Goal: Use online tool/utility: Utilize a website feature to perform a specific function

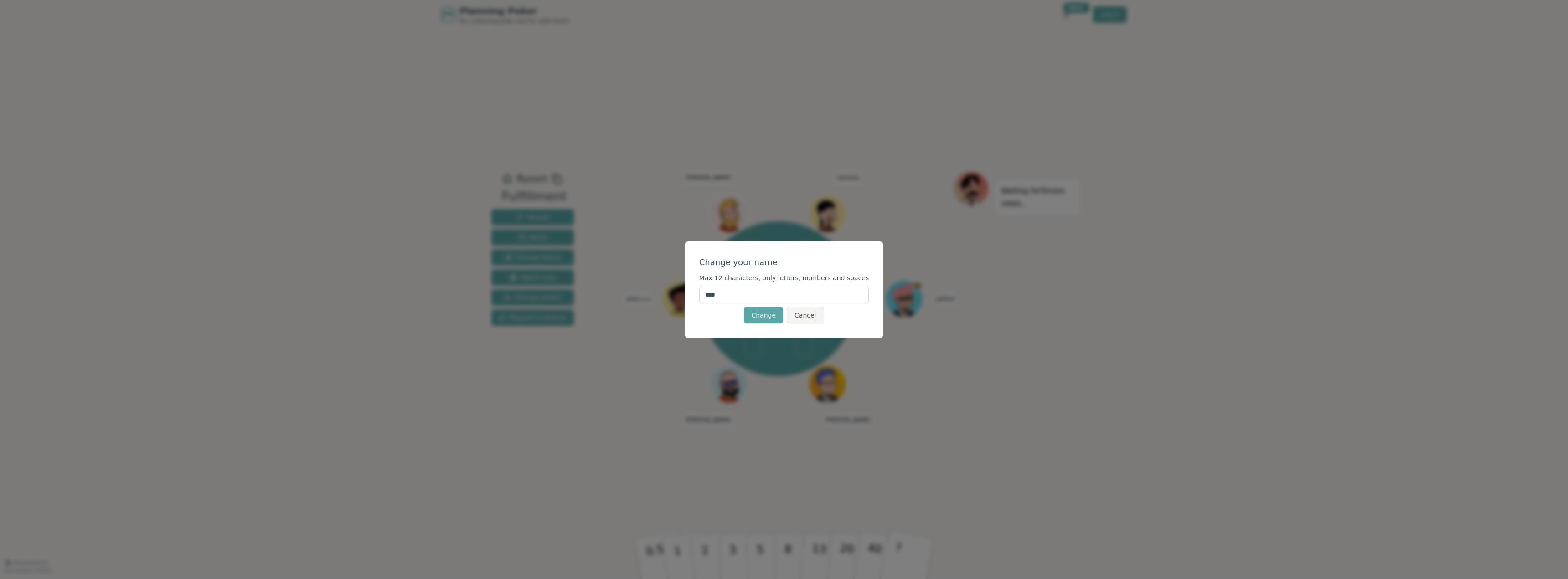
drag, startPoint x: 740, startPoint y: 293, endPoint x: 670, endPoint y: 295, distance: 70.0
click at [708, 299] on div "Change your name Max 12 characters, only letters, numbers and spaces **** Chang…" at bounding box center [784, 289] width 199 height 97
type input "*****"
click at [763, 314] on button "Change" at bounding box center [763, 315] width 39 height 17
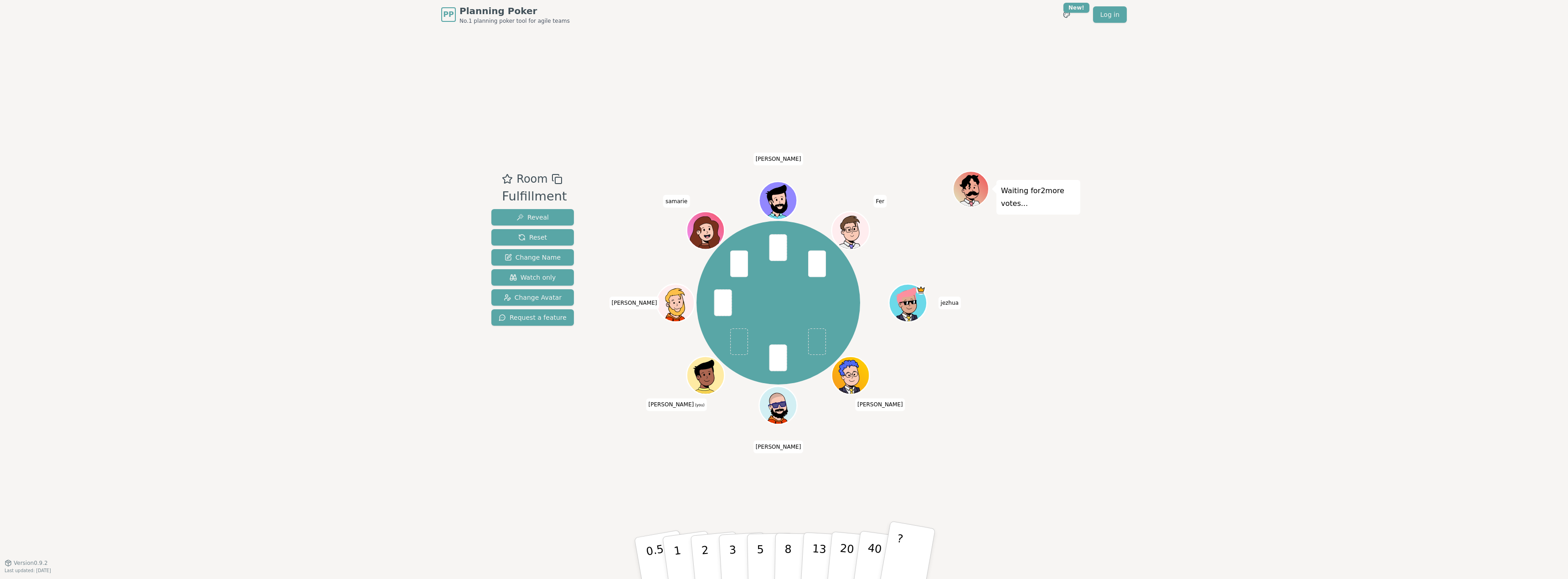
click at [904, 563] on button "?" at bounding box center [907, 558] width 57 height 75
drag, startPoint x: 384, startPoint y: 442, endPoint x: 406, endPoint y: 438, distance: 22.4
click at [386, 442] on div "PP Planning Poker No.1 planning poker tool for agile teams Toggle theme New! Lo…" at bounding box center [784, 289] width 1568 height 579
click at [748, 558] on button "5" at bounding box center [770, 558] width 47 height 69
click at [737, 553] on button "3" at bounding box center [743, 558] width 50 height 71
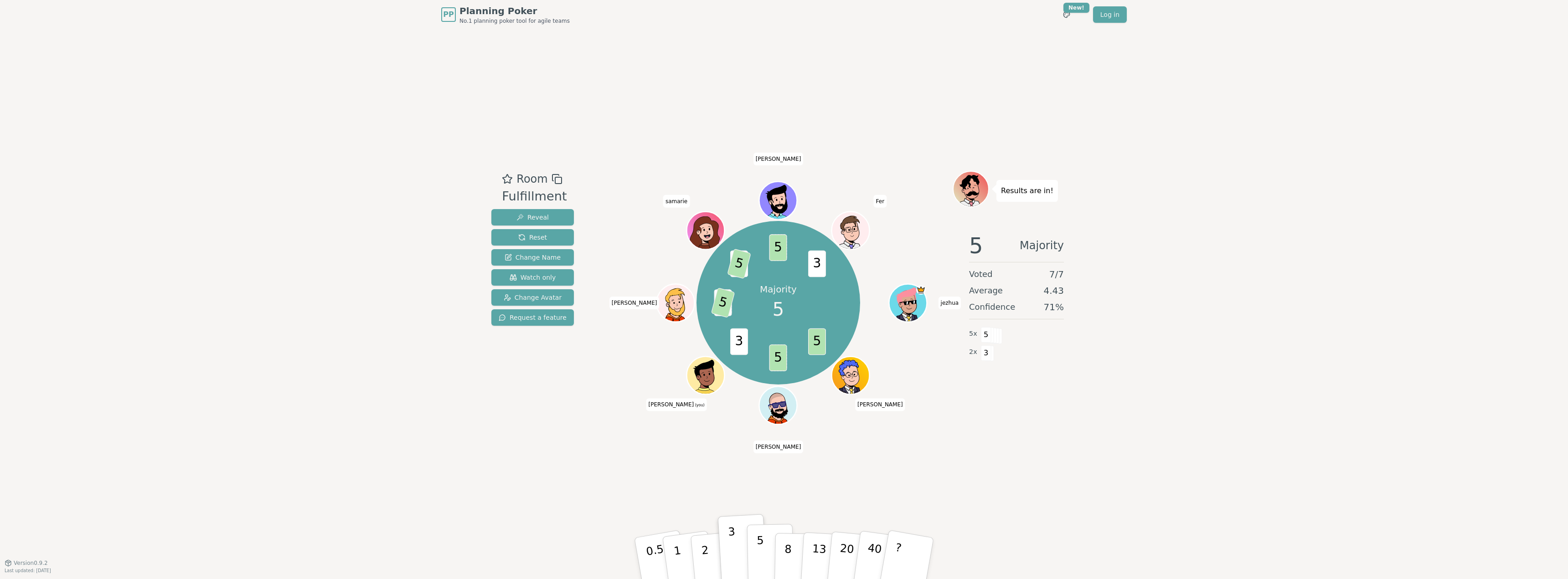
click at [762, 549] on p "5" at bounding box center [761, 558] width 8 height 49
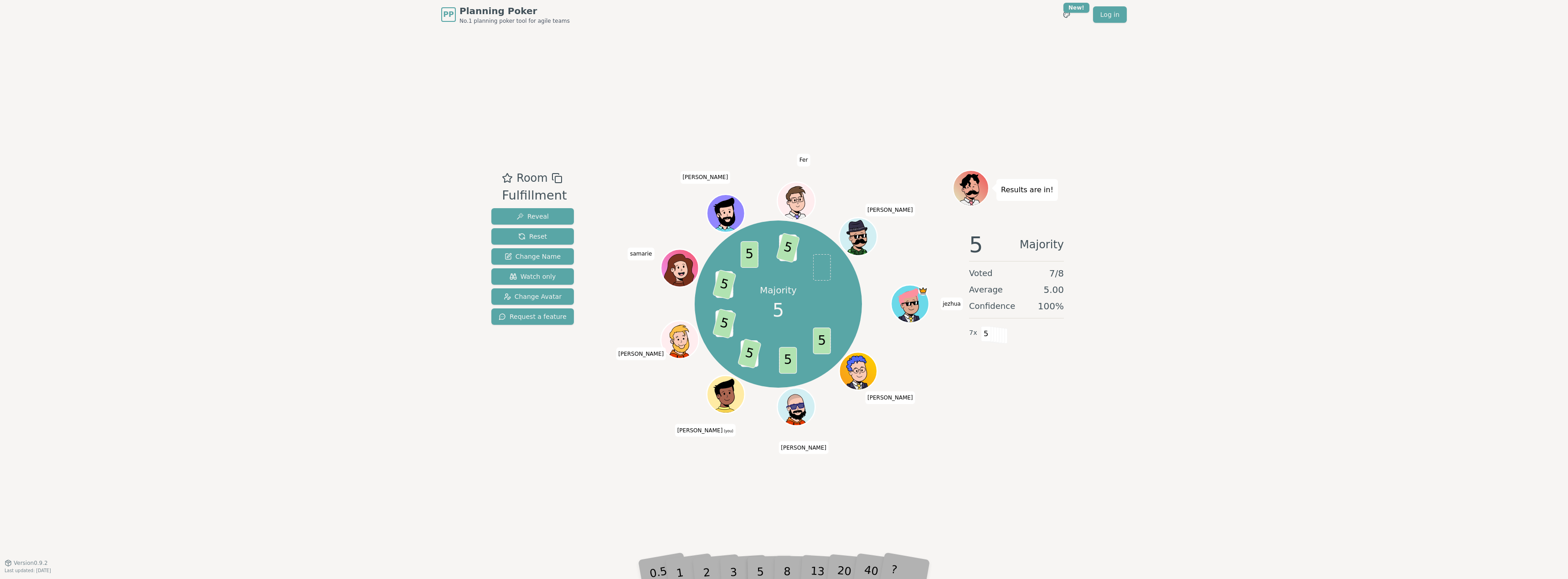
click at [445, 534] on div "PP Planning Poker No.1 planning poker tool for agile teams Toggle theme New! Lo…" at bounding box center [784, 289] width 1568 height 579
drag, startPoint x: 513, startPoint y: 432, endPoint x: 523, endPoint y: 411, distance: 23.3
click at [515, 425] on div "Room Fulfillment Reveal Reset Change Name Watch only Change Avatar Request a fe…" at bounding box center [783, 296] width 593 height 534
click at [711, 569] on div "2" at bounding box center [715, 558] width 30 height 34
click at [735, 569] on div "3" at bounding box center [743, 558] width 29 height 33
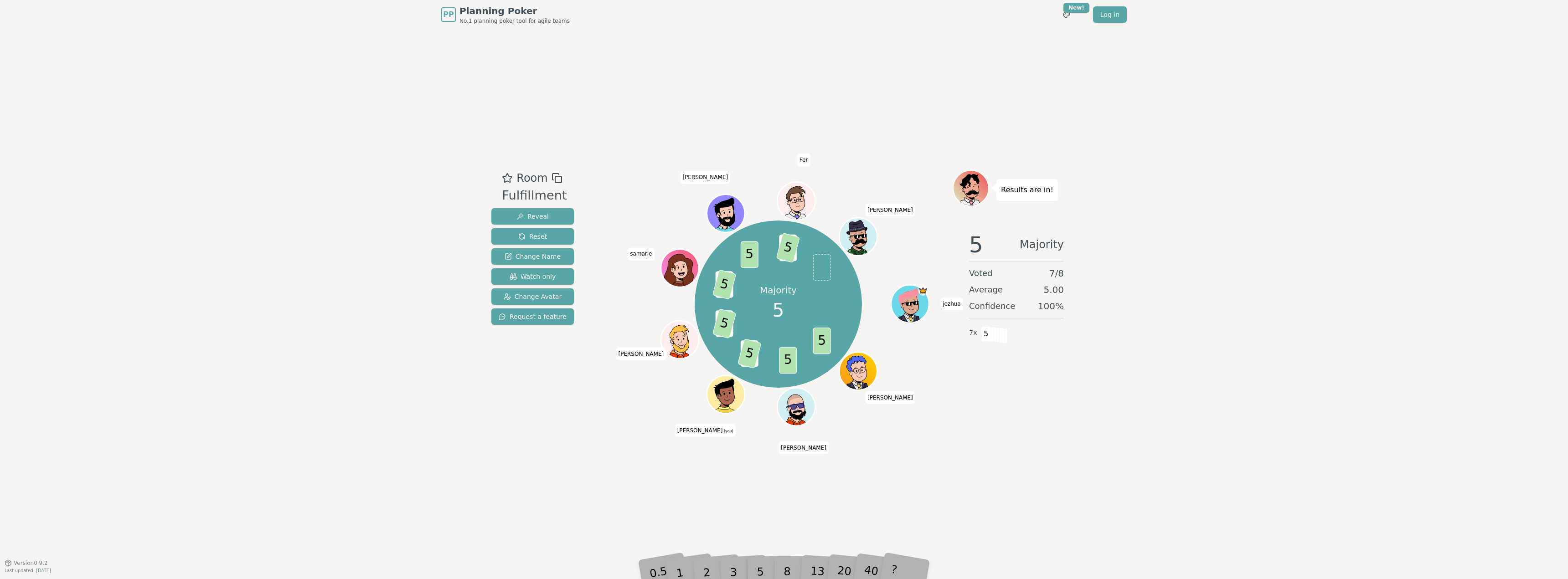
click at [735, 568] on div "3" at bounding box center [743, 558] width 29 height 33
click at [777, 502] on div "Room Fulfillment Reveal Reset Change Name Watch only Change Avatar Request a fe…" at bounding box center [783, 296] width 593 height 534
drag, startPoint x: 777, startPoint y: 506, endPoint x: 780, endPoint y: 499, distance: 7.6
click at [778, 501] on div "Room Fulfillment Reveal Reset Change Name Watch only Change Avatar Request a fe…" at bounding box center [783, 296] width 593 height 534
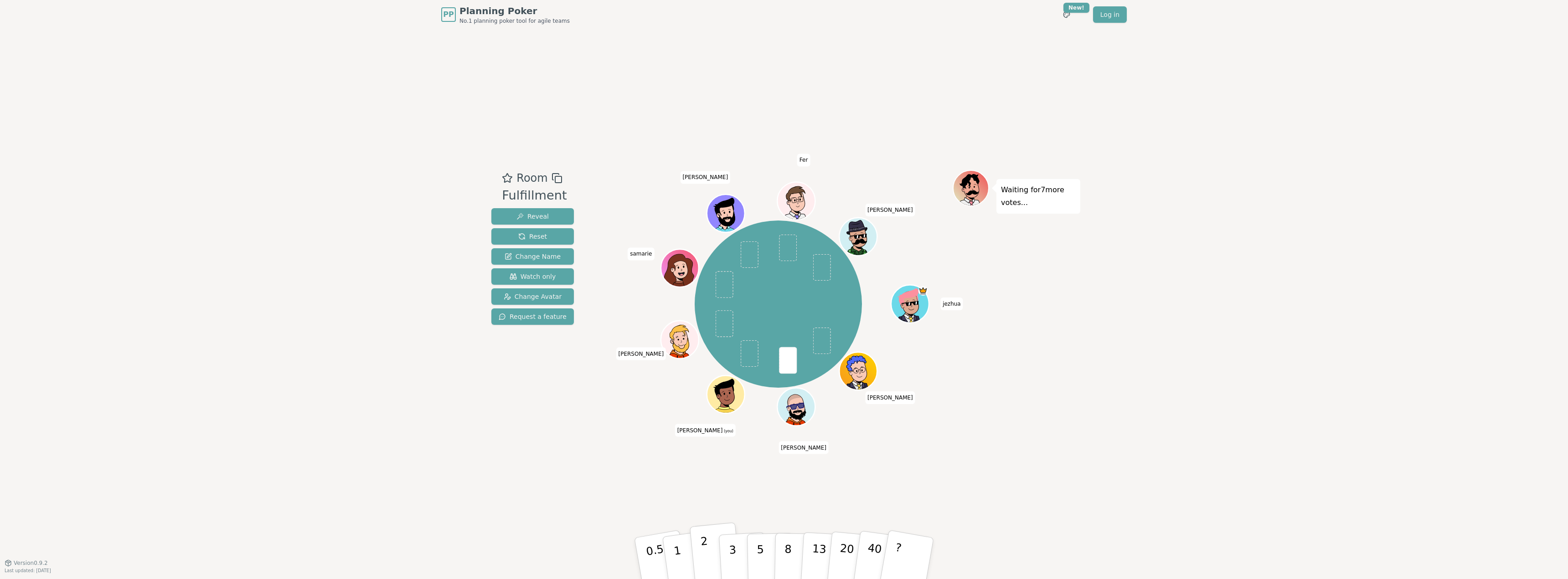
click at [703, 559] on p "2" at bounding box center [706, 559] width 12 height 50
click at [1200, 425] on div "PP Planning Poker No.1 planning poker tool for agile teams Toggle theme New! Lo…" at bounding box center [784, 289] width 1568 height 579
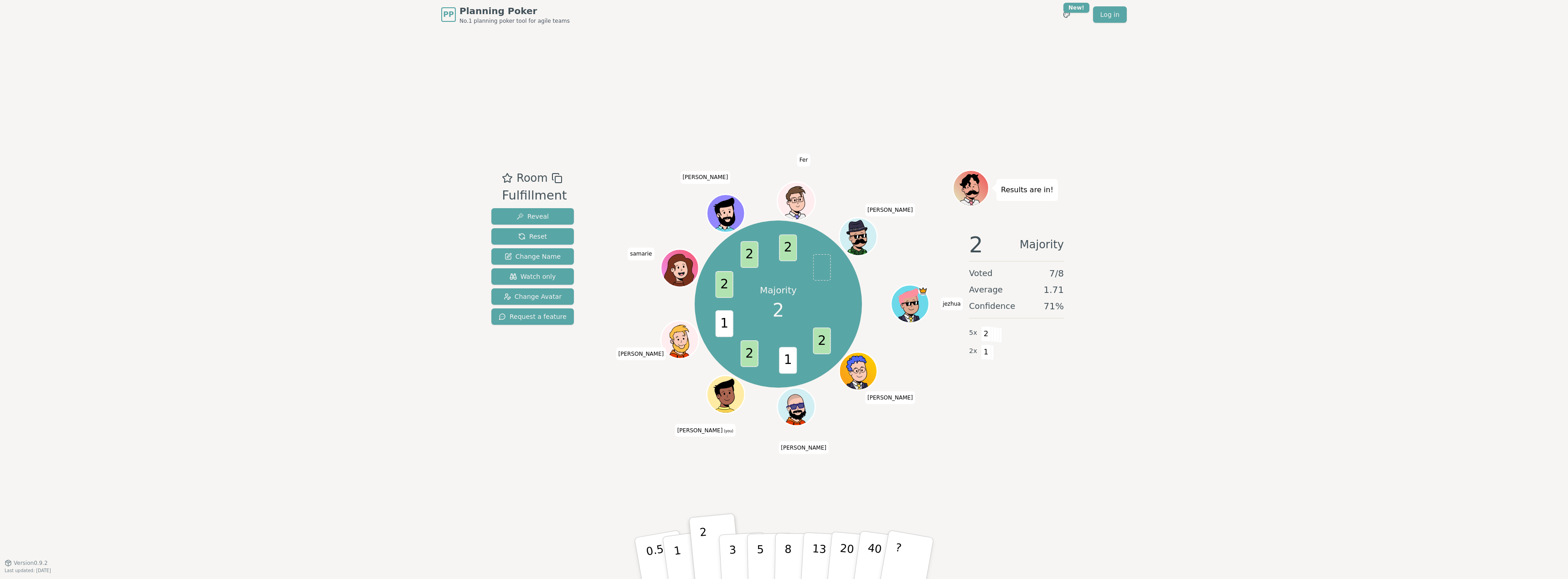
click at [1293, 213] on div "PP Planning Poker No.1 planning poker tool for agile teams Toggle theme New! Lo…" at bounding box center [784, 289] width 1568 height 579
click at [834, 500] on div "Room Fulfillment Reveal Reset Change Name Watch only Change Avatar Request a fe…" at bounding box center [783, 296] width 593 height 534
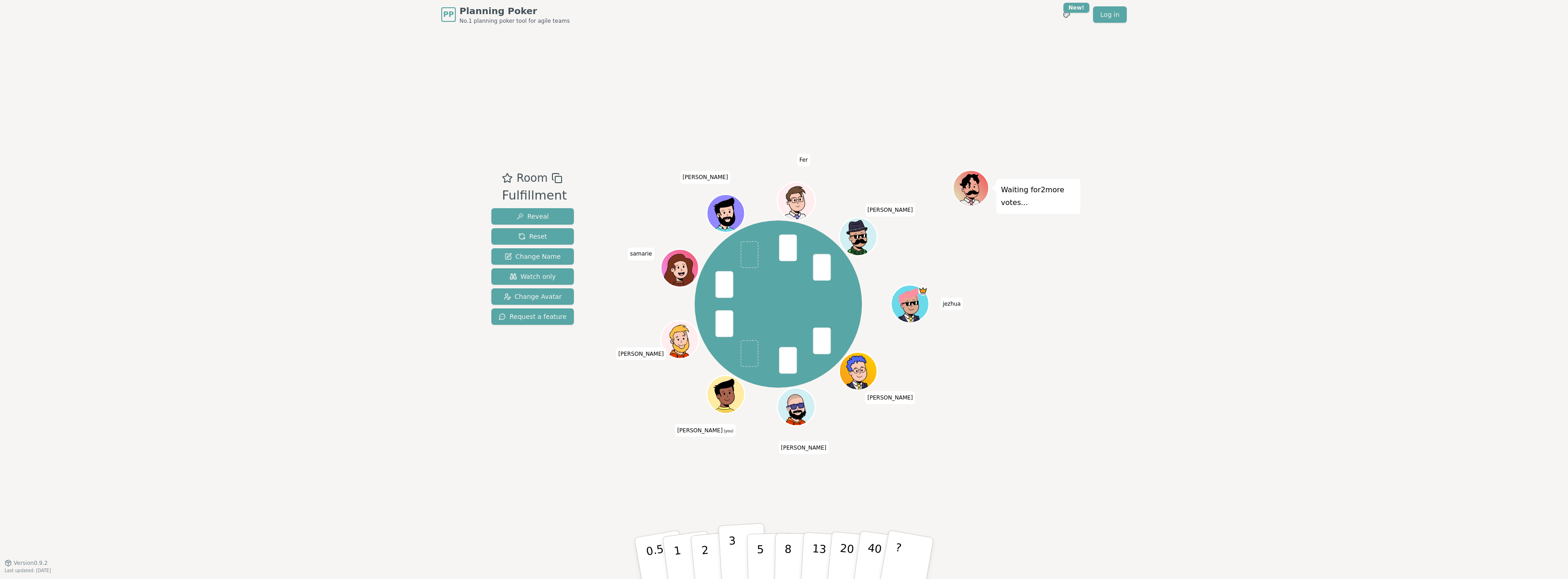
click at [732, 558] on p "3" at bounding box center [733, 558] width 10 height 50
click at [784, 503] on div "Room Fulfillment Reveal Reset Change Name Watch only Change Avatar Request a fe…" at bounding box center [783, 296] width 593 height 534
click at [759, 557] on p "5" at bounding box center [761, 558] width 8 height 49
